Goal: Task Accomplishment & Management: Complete application form

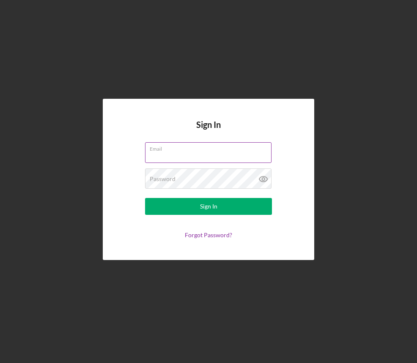
type input "[EMAIL_ADDRESS][DOMAIN_NAME]"
click at [208, 207] on button "Sign In" at bounding box center [208, 206] width 127 height 17
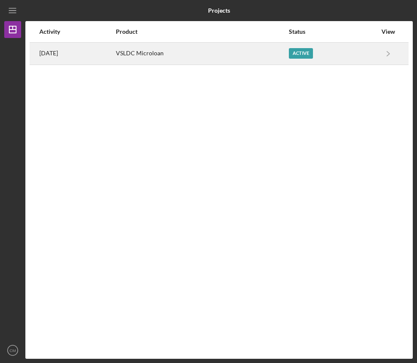
click at [283, 52] on div "VSLDC Microloan" at bounding box center [202, 53] width 172 height 21
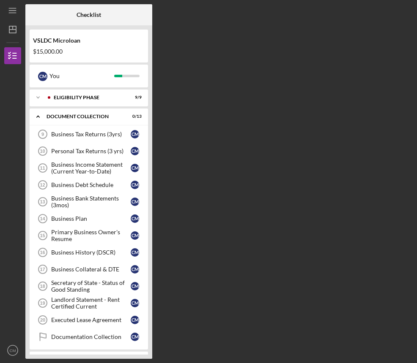
click at [414, 58] on div "Icon/Menu Checklist Checklist VSLDC Microloan $15,000.00 C M You Icon/Expander …" at bounding box center [208, 181] width 417 height 363
click at [70, 137] on div "Business Tax Returns (3yrs)" at bounding box center [90, 134] width 79 height 7
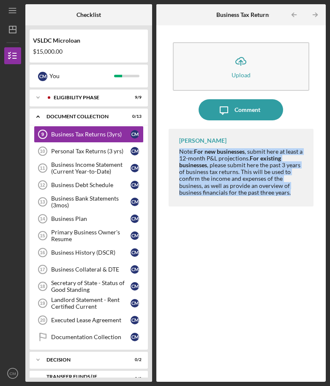
drag, startPoint x: 290, startPoint y: 192, endPoint x: 178, endPoint y: 154, distance: 118.4
click at [178, 154] on div "Terry Gubatan Note: For new businesses , submit here at least a 12-month P&L pr…" at bounding box center [241, 168] width 145 height 78
copy div "Note: For new businesses , submit here at least a 12-month P&L projections. For…"
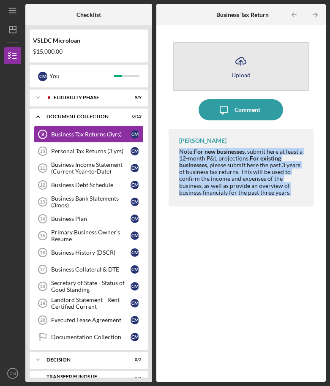
click at [250, 58] on icon "Icon/Upload" at bounding box center [240, 61] width 21 height 21
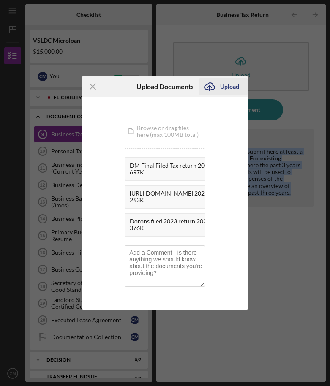
click at [226, 85] on div "Upload" at bounding box center [229, 86] width 19 height 17
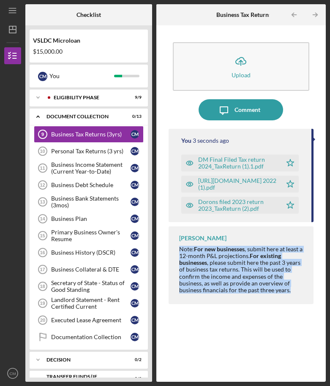
click at [217, 363] on div "Icon/Upload Upload Icon/Message Comment You 3 seconds ago DM Final Filed Tax re…" at bounding box center [241, 204] width 145 height 348
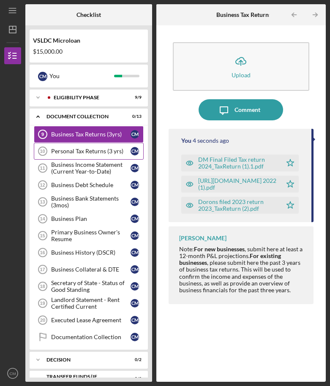
click at [89, 150] on div "Personal Tax Returns (3 yrs)" at bounding box center [90, 151] width 79 height 7
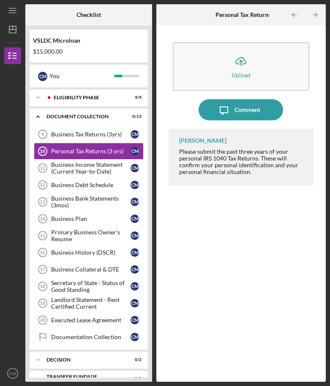
click at [218, 241] on div "Terry Gubatan Please submit the past three years of your personal IRS 1040 Tax …" at bounding box center [241, 249] width 145 height 240
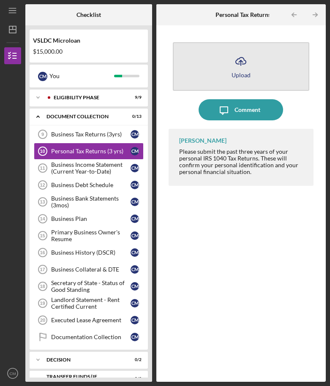
click at [237, 76] on div "Upload" at bounding box center [241, 75] width 19 height 6
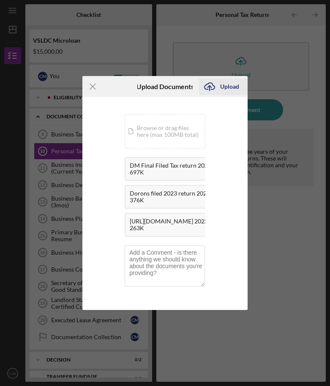
click at [229, 85] on div "Upload" at bounding box center [229, 86] width 19 height 17
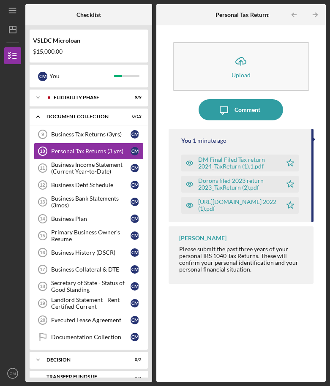
click at [282, 231] on div "Terry Gubatan Please submit the past three years of your personal IRS 1040 Tax …" at bounding box center [241, 254] width 145 height 57
click at [103, 172] on div "Business Income Statement (Current Year-to-Date)" at bounding box center [90, 168] width 79 height 14
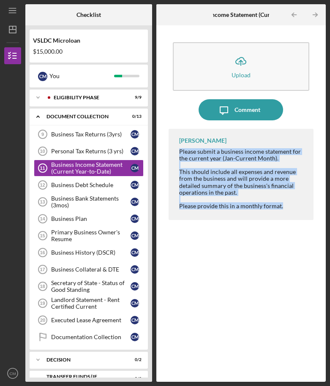
drag, startPoint x: 285, startPoint y: 204, endPoint x: 178, endPoint y: 153, distance: 118.3
click at [178, 152] on div "Terry Gubatan Please submit a business income statement for the current year (J…" at bounding box center [241, 174] width 145 height 91
copy div "Please submit a business income statement for the current year (Jan-Current Mon…"
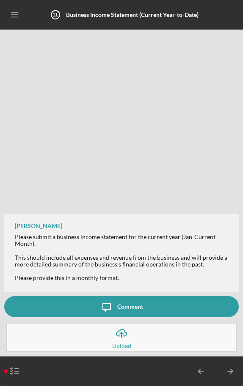
click at [161, 204] on div "Terry Gubatan Please submit a business income statement for the current year (J…" at bounding box center [121, 165] width 234 height 262
click at [122, 332] on icon "Icon/Upload" at bounding box center [121, 333] width 21 height 21
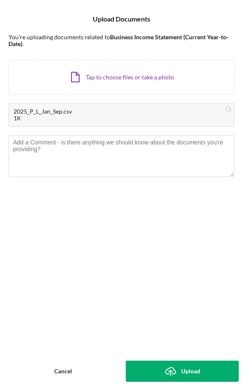
click at [240, 51] on form "Icon/Menu Close Upload Documents Icon/Upload Upload You're uploading documents …" at bounding box center [121, 193] width 243 height 386
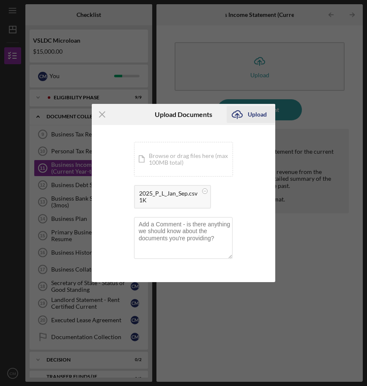
click at [245, 115] on icon "Icon/Upload" at bounding box center [236, 114] width 21 height 21
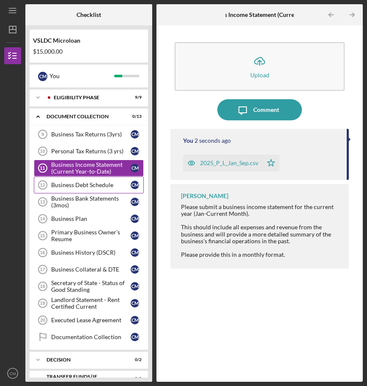
click at [87, 181] on link "Business Debt Schedule 12 Business Debt Schedule C M" at bounding box center [89, 185] width 110 height 17
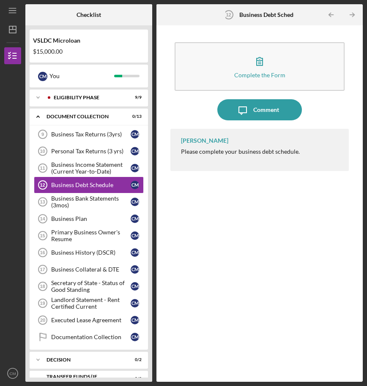
click at [246, 156] on div "Terry Gubatan Please complete your business debt schedule." at bounding box center [259, 150] width 178 height 42
click at [246, 154] on div "Please complete your business debt schedule." at bounding box center [240, 151] width 119 height 7
copy div "Please complete your business debt schedule."
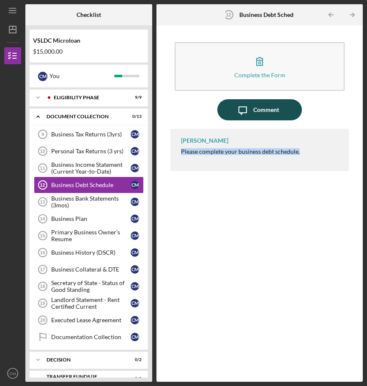
click at [264, 110] on div "Comment" at bounding box center [266, 109] width 26 height 21
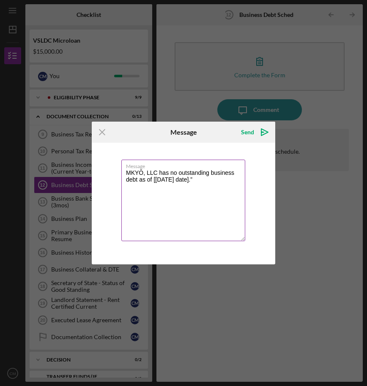
click at [185, 179] on textarea "MKYŌ, LLC has no outstanding business debt as of [today’s date].”" at bounding box center [183, 201] width 124 height 82
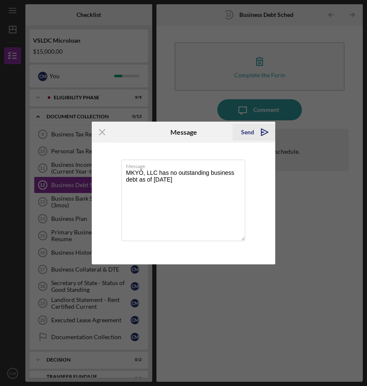
type textarea "MKYŌ, LLC has no outstanding business debt as of 10/3/2025"
click at [256, 132] on icon "Icon/icon-invite-send" at bounding box center [264, 132] width 21 height 21
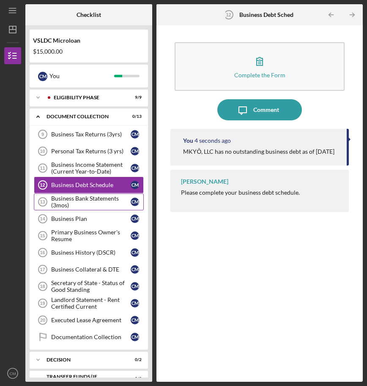
click at [90, 204] on div "Business Bank Statements (3mos)" at bounding box center [90, 202] width 79 height 14
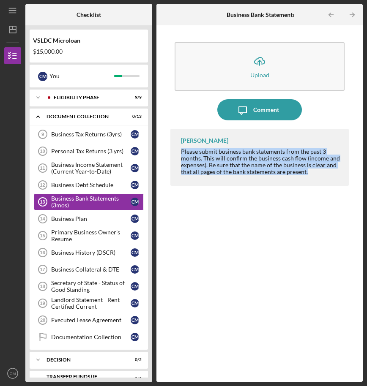
drag, startPoint x: 315, startPoint y: 171, endPoint x: 170, endPoint y: 150, distance: 146.9
click at [170, 150] on div "Icon/Upload Upload Icon/Message Comment Terry Gubatan Please submit business ba…" at bounding box center [260, 204] width 198 height 348
copy div "Please submit business bank statements from the past 3 months. This will confir…"
click at [80, 222] on link "Business Plan 14 Business Plan C M" at bounding box center [89, 218] width 110 height 17
